Goal: Obtain resource: Download file/media

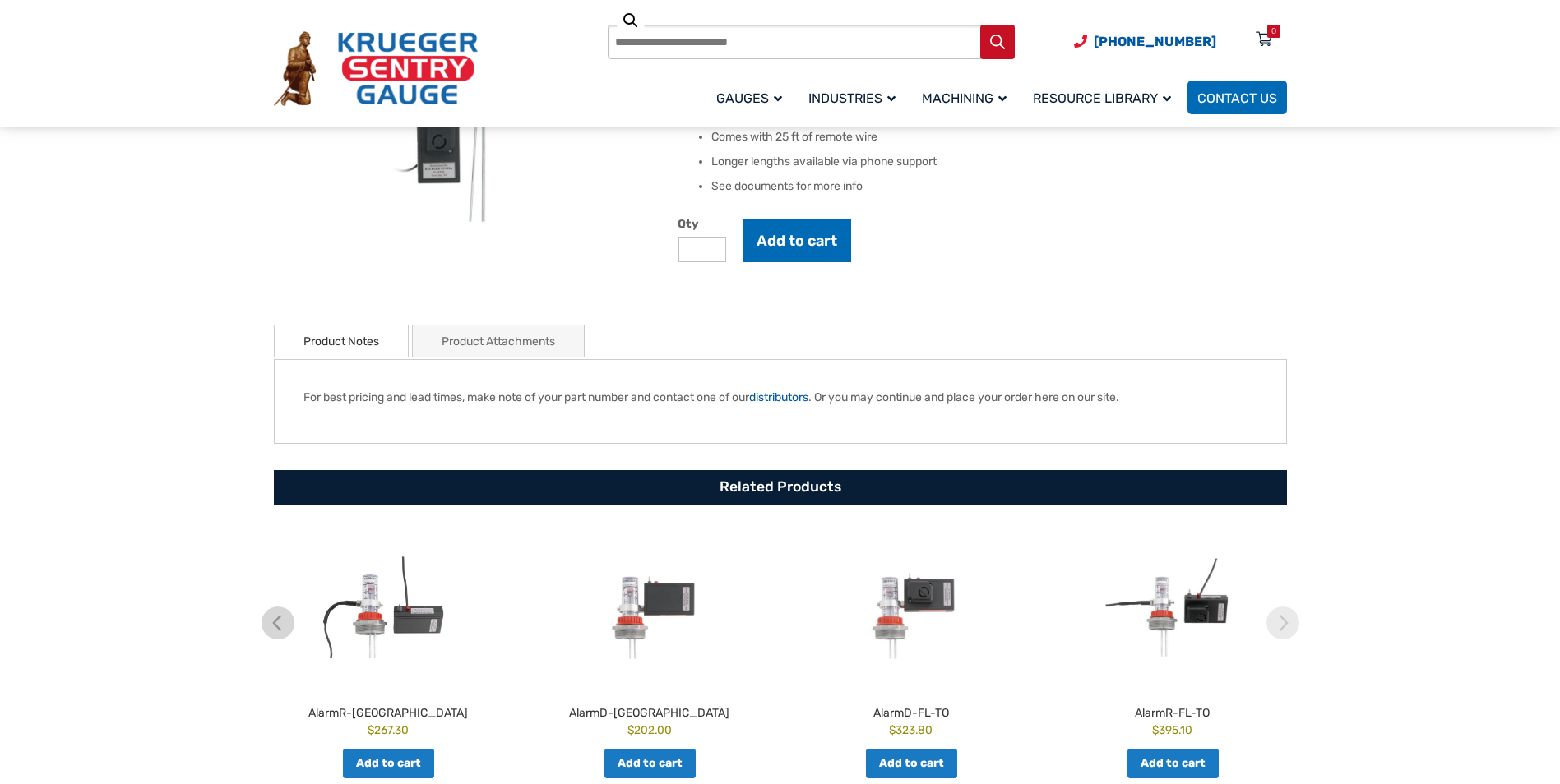
scroll to position [329, 0]
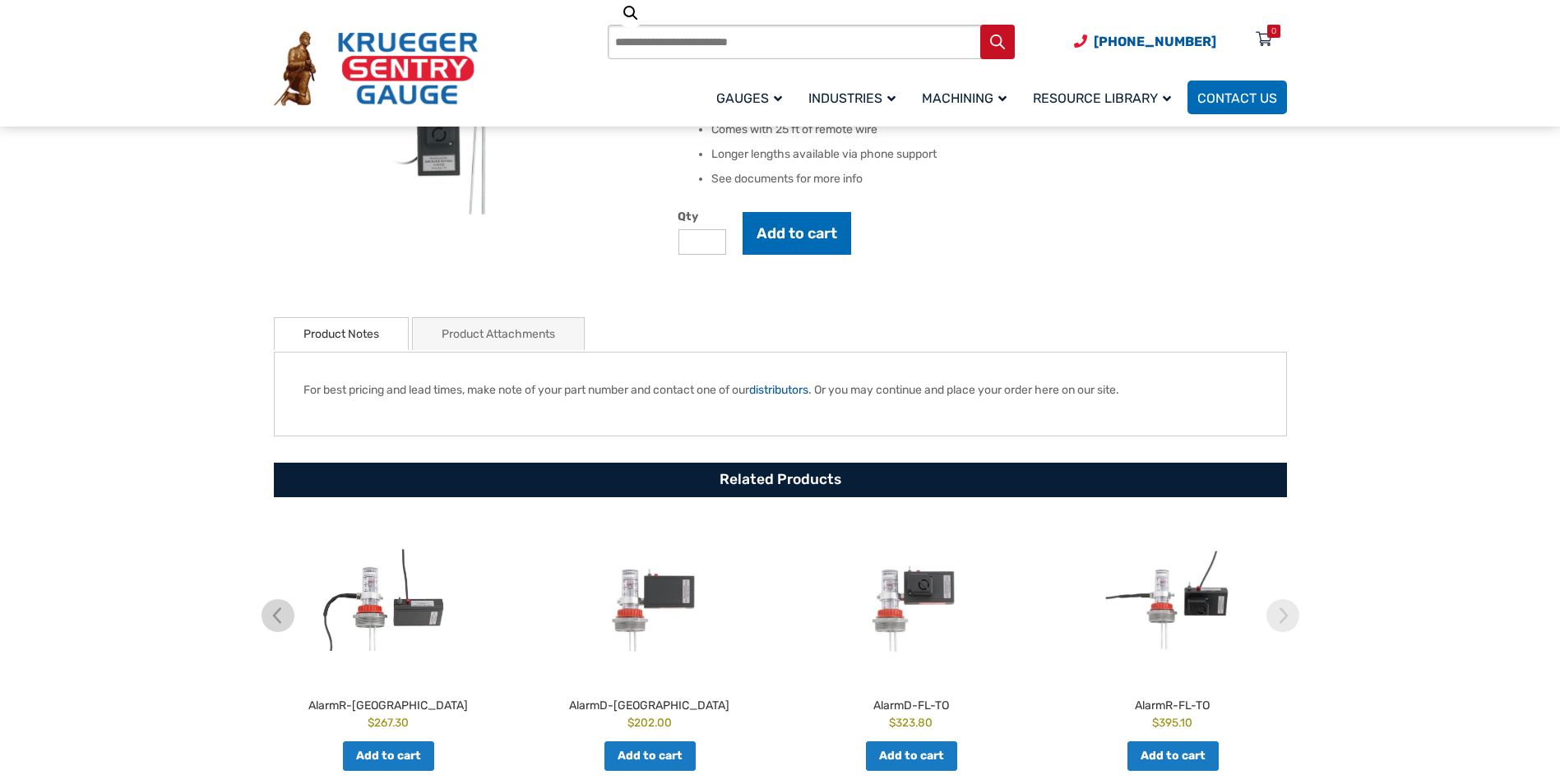
click at [528, 335] on link "Product Attachments" at bounding box center [499, 334] width 113 height 32
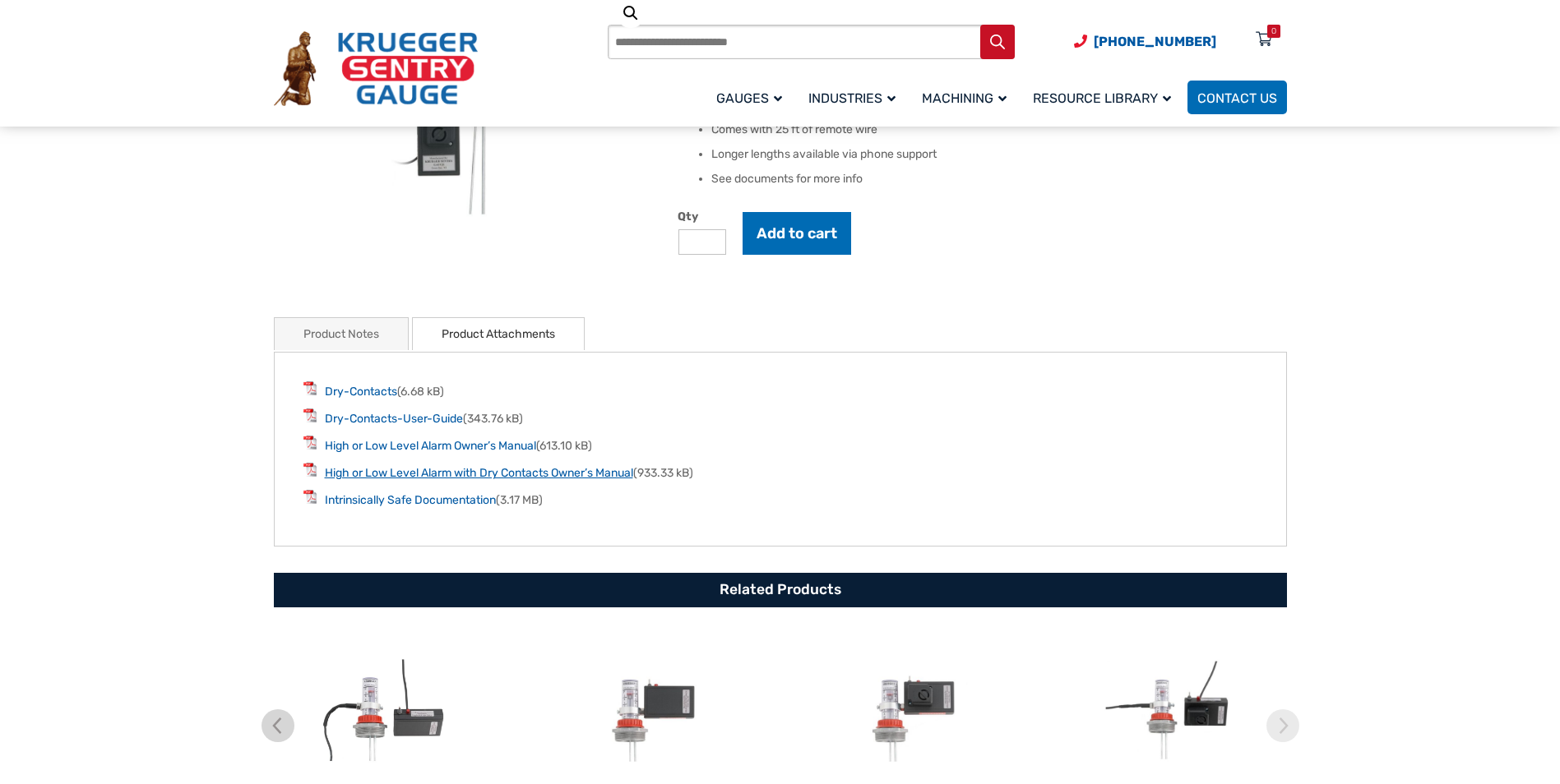
click at [593, 473] on link "High or Low Level Alarm with Dry Contacts Owner’s Manual" at bounding box center [479, 473] width 308 height 14
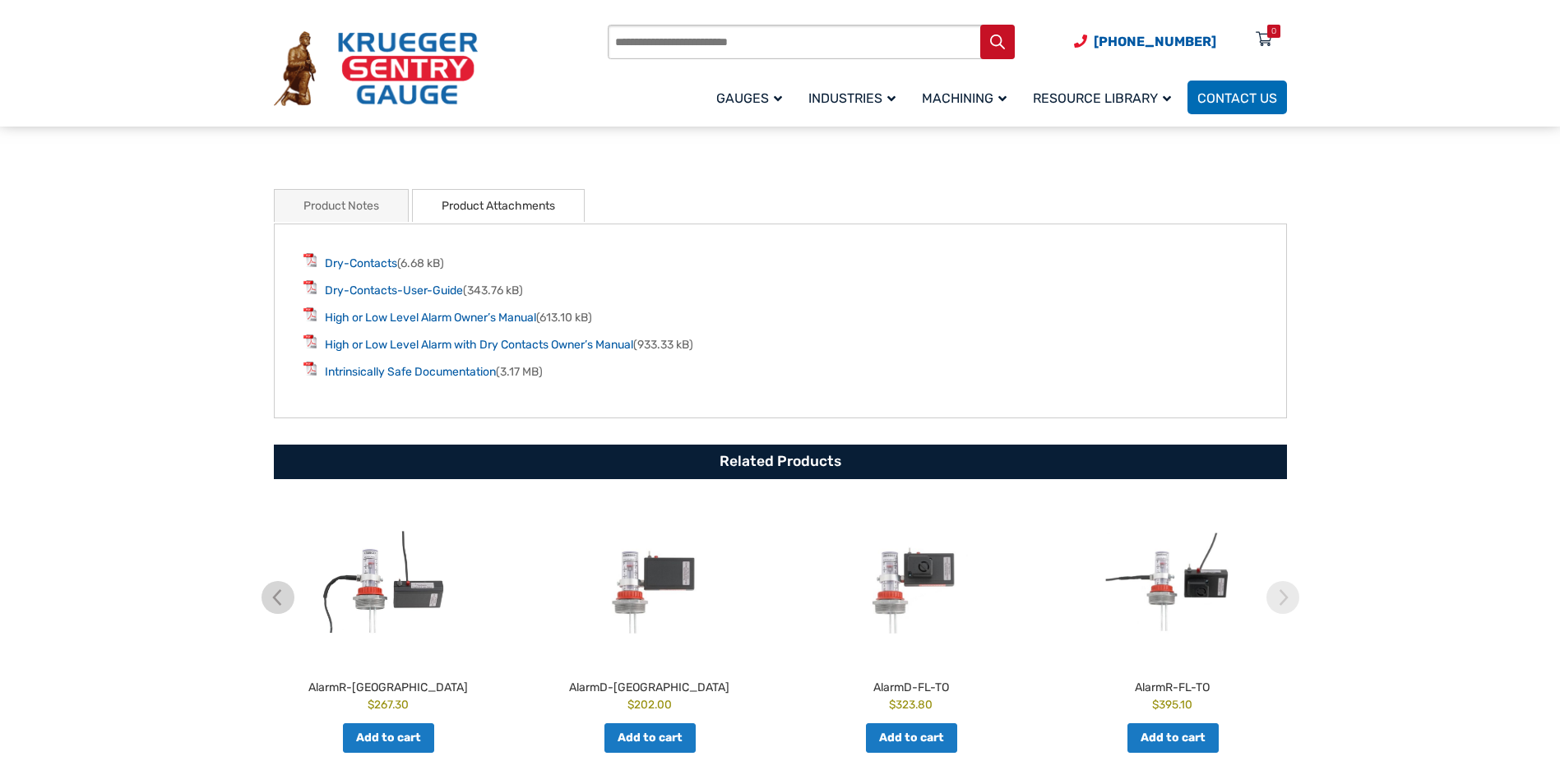
scroll to position [658, 0]
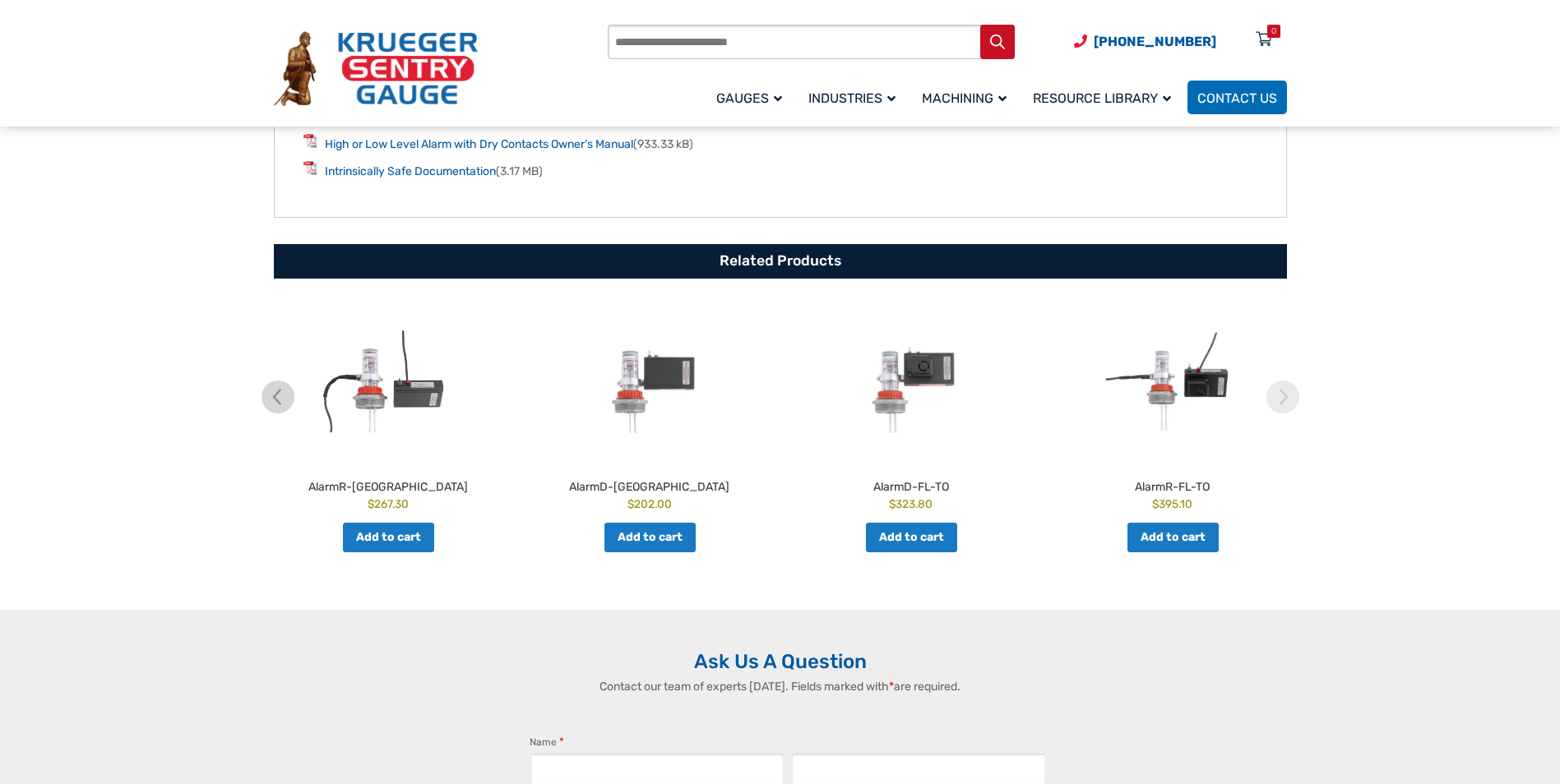
click at [1164, 404] on img at bounding box center [1172, 381] width 253 height 157
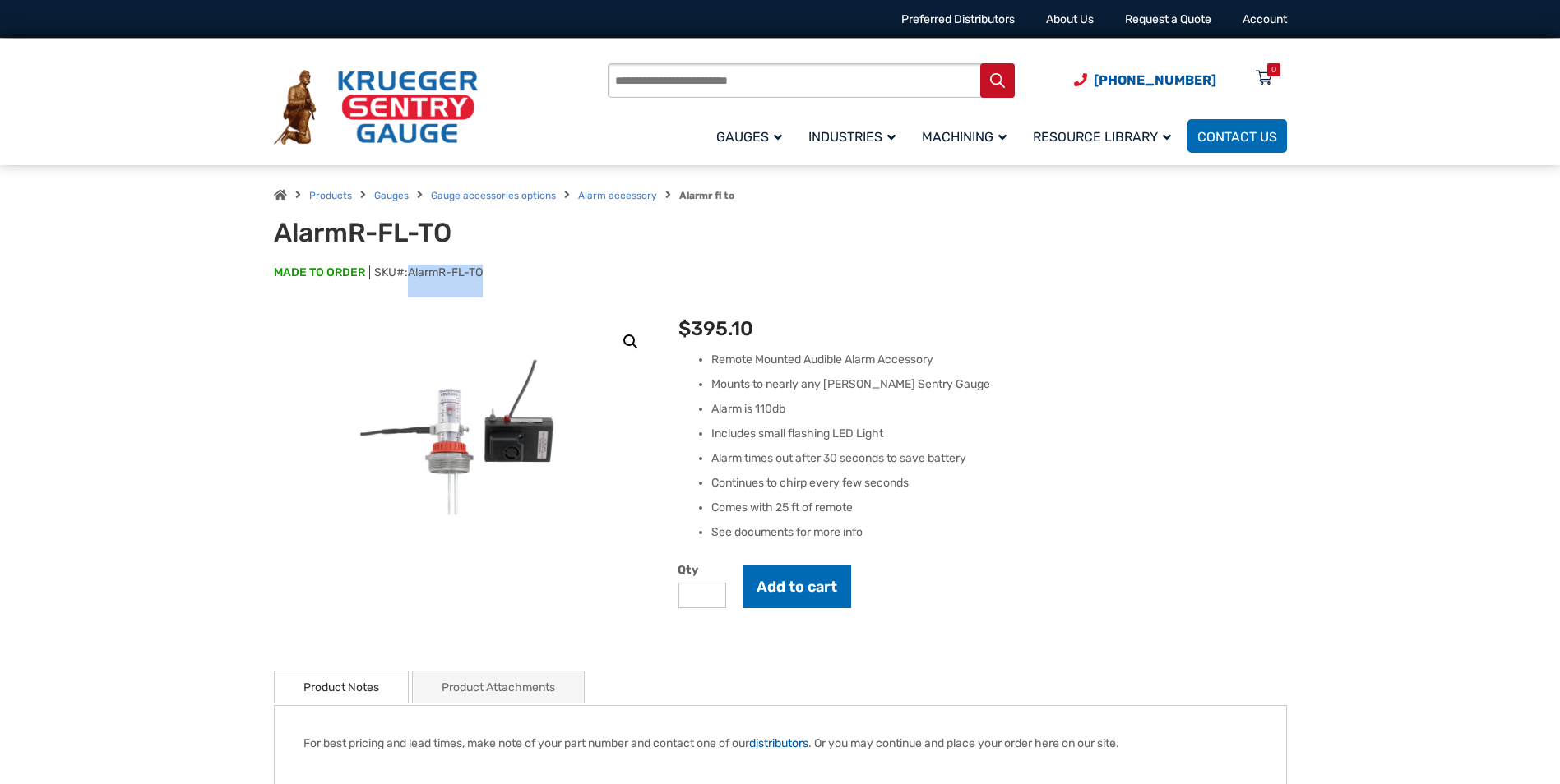
drag, startPoint x: 410, startPoint y: 273, endPoint x: 490, endPoint y: 262, distance: 80.8
click at [490, 262] on div "AlarmR-FL-TO MADE TO ORDER SKU#: AlarmR-FL-TO" at bounding box center [780, 257] width 1013 height 80
drag, startPoint x: 490, startPoint y: 262, endPoint x: 467, endPoint y: 273, distance: 25.5
